Goal: Task Accomplishment & Management: Use online tool/utility

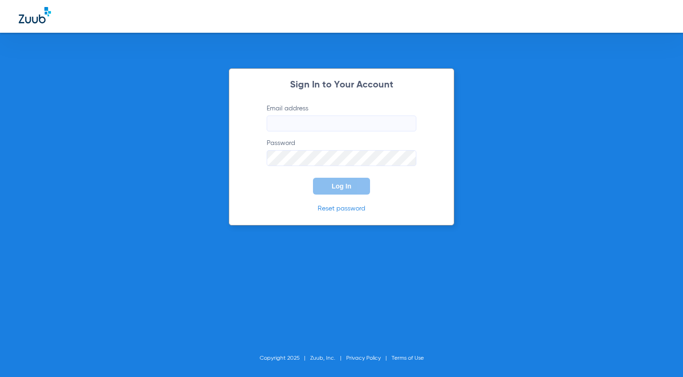
type input "[EMAIL_ADDRESS][DOMAIN_NAME]"
click at [354, 189] on button "Log In" at bounding box center [341, 186] width 57 height 17
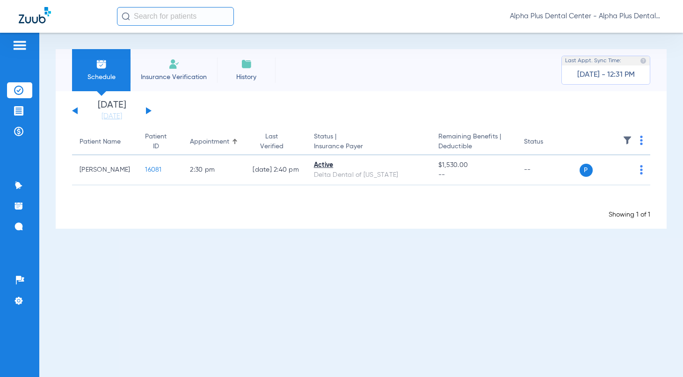
click at [147, 110] on button at bounding box center [149, 110] width 6 height 7
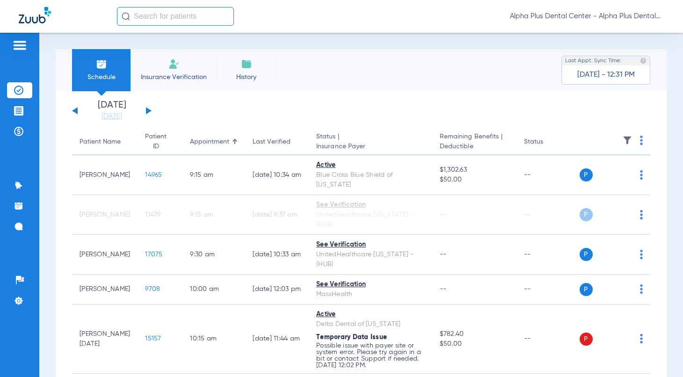
click at [146, 109] on button at bounding box center [149, 110] width 6 height 7
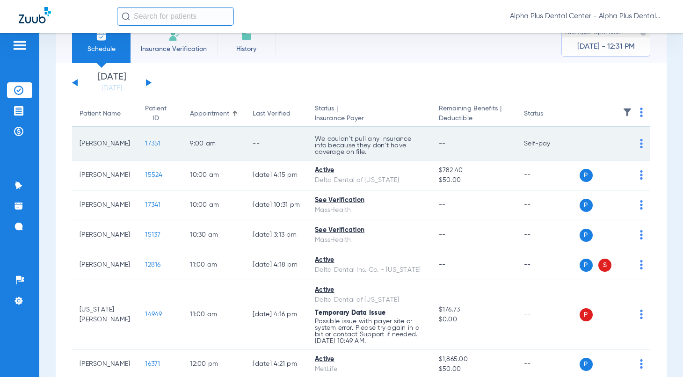
scroll to position [27, 0]
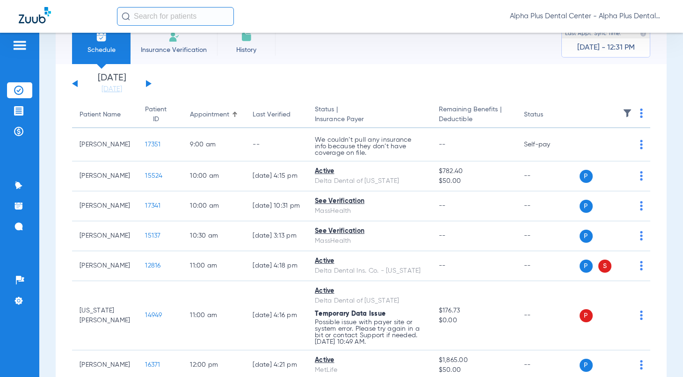
click at [72, 86] on div "[DATE] [DATE] [DATE] [DATE] [DATE] [DATE] [DATE] [DATE] [DATE] [DATE] [DATE] [D…" at bounding box center [111, 83] width 79 height 21
click at [72, 83] on button at bounding box center [75, 83] width 6 height 7
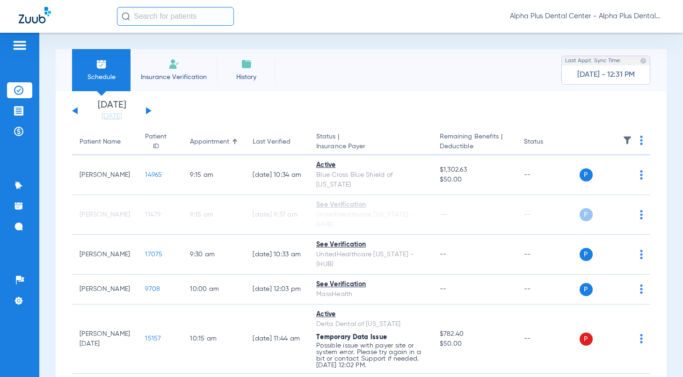
click at [146, 109] on button at bounding box center [149, 110] width 6 height 7
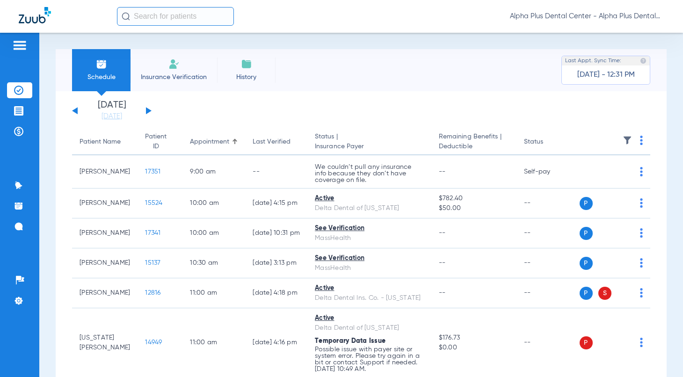
click at [640, 137] on img at bounding box center [641, 140] width 3 height 9
click at [586, 180] on span "Verify All" at bounding box center [597, 177] width 58 height 7
